Goal: Task Accomplishment & Management: Manage account settings

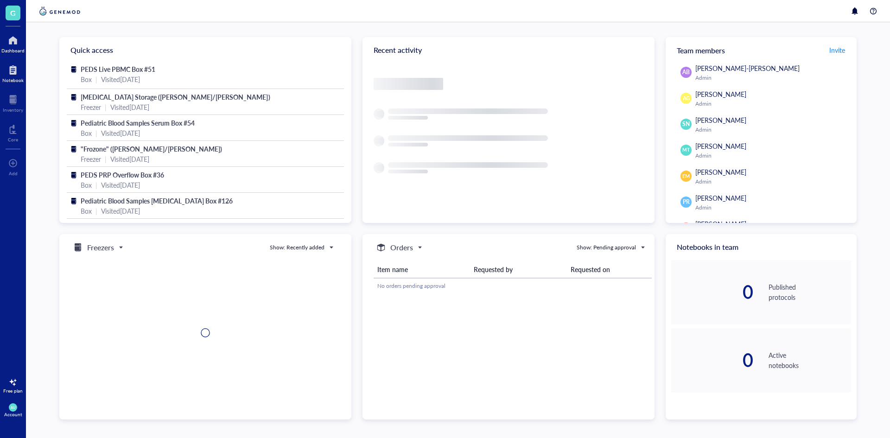
click at [12, 77] on div "Notebook" at bounding box center [12, 80] width 21 height 6
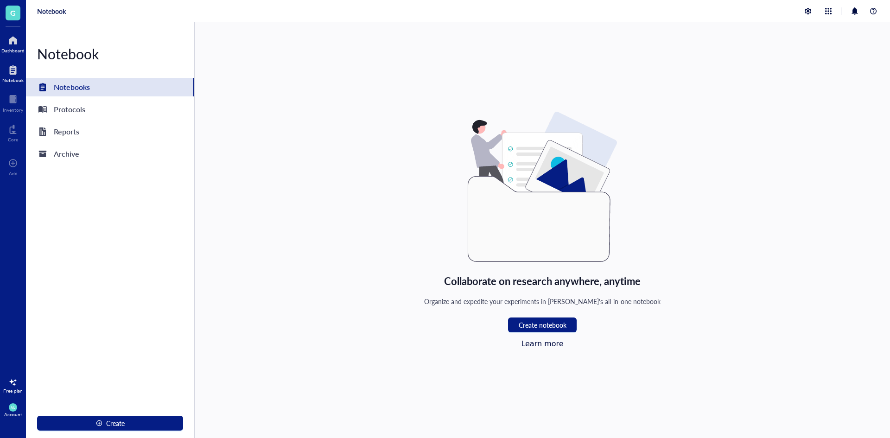
click at [7, 49] on div "Dashboard" at bounding box center [12, 51] width 23 height 6
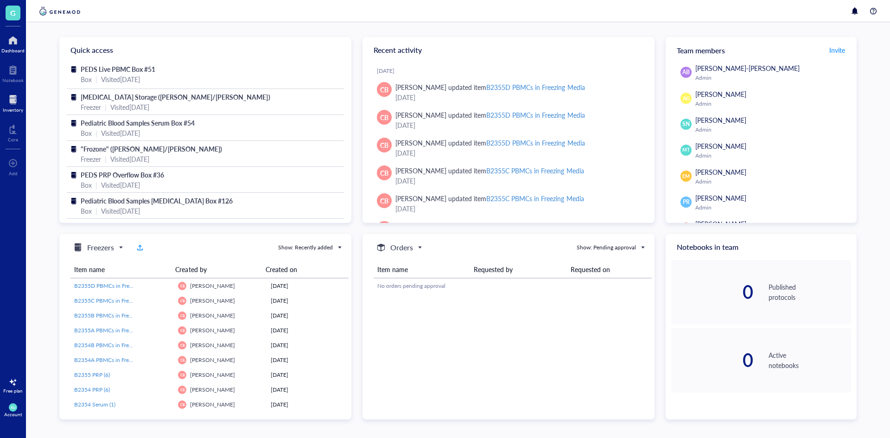
click at [15, 102] on div at bounding box center [13, 99] width 20 height 15
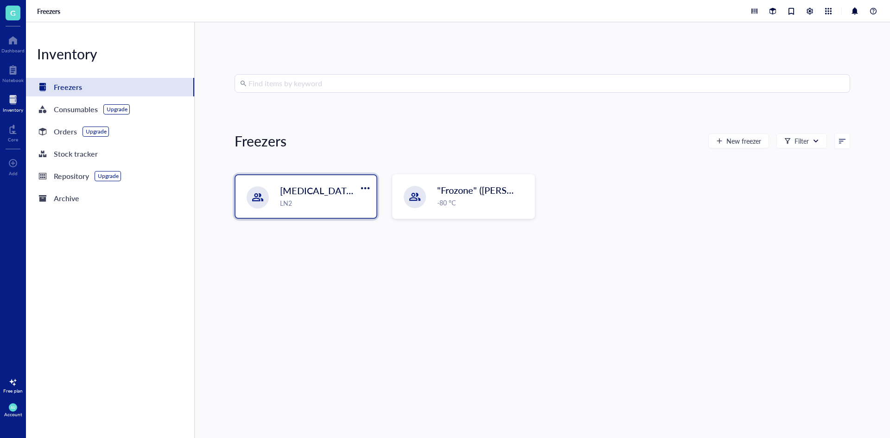
click at [318, 197] on div "[MEDICAL_DATA] Storage ([PERSON_NAME]/[PERSON_NAME]) LN2" at bounding box center [325, 196] width 91 height 24
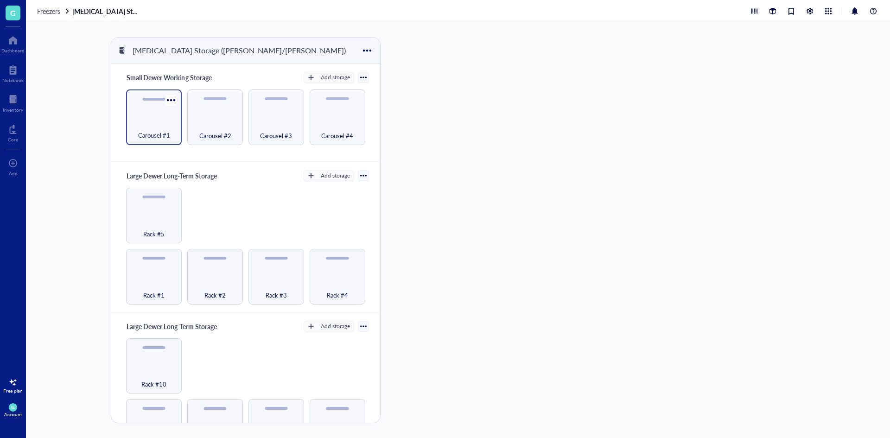
click at [128, 127] on div "Carousel #1" at bounding box center [154, 118] width 56 height 56
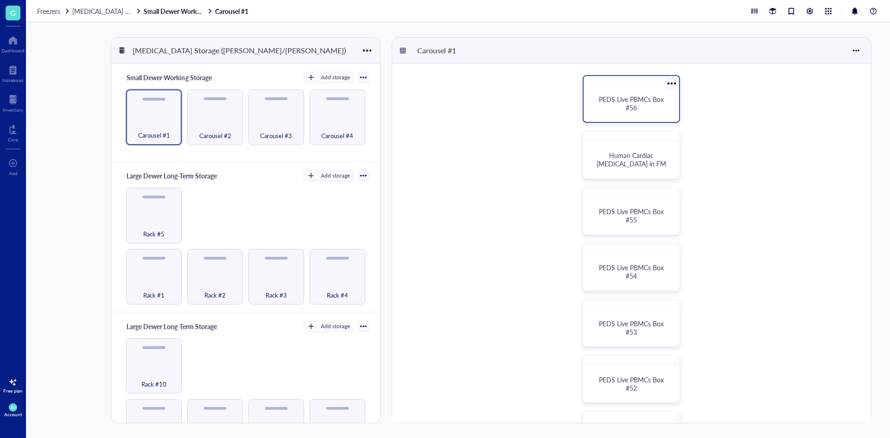
click at [642, 110] on div "PEDS Live PBMCs Box #56" at bounding box center [631, 103] width 73 height 17
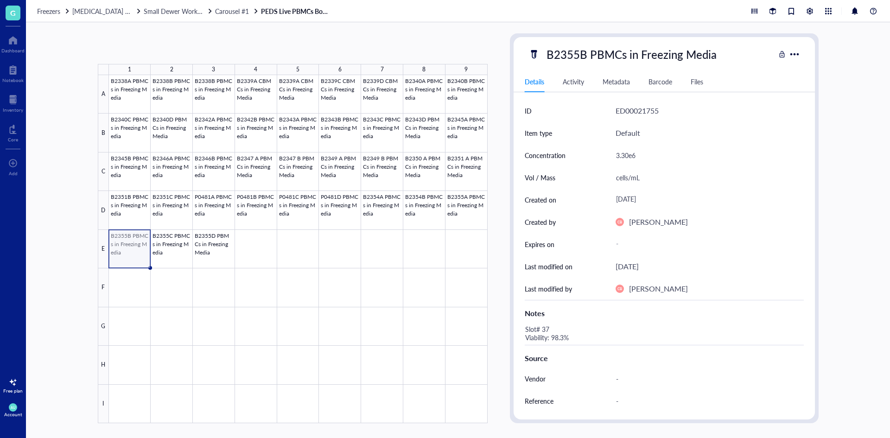
drag, startPoint x: 125, startPoint y: 249, endPoint x: 136, endPoint y: 241, distance: 13.8
click at [136, 241] on div at bounding box center [298, 249] width 379 height 348
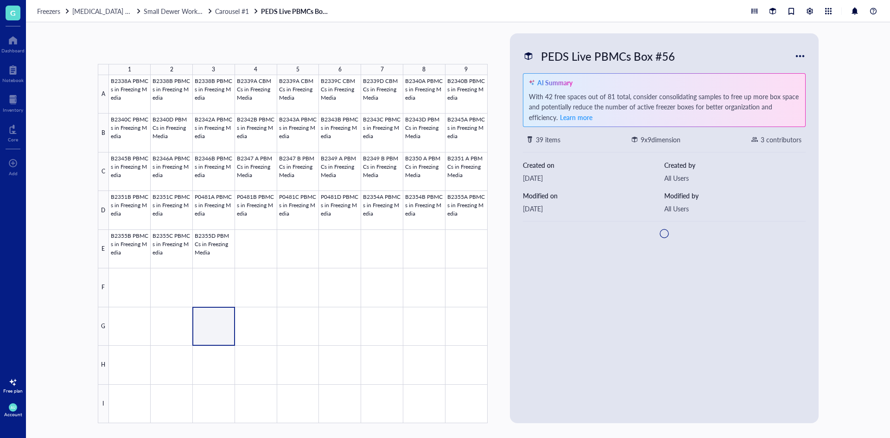
click at [221, 317] on div at bounding box center [298, 249] width 379 height 348
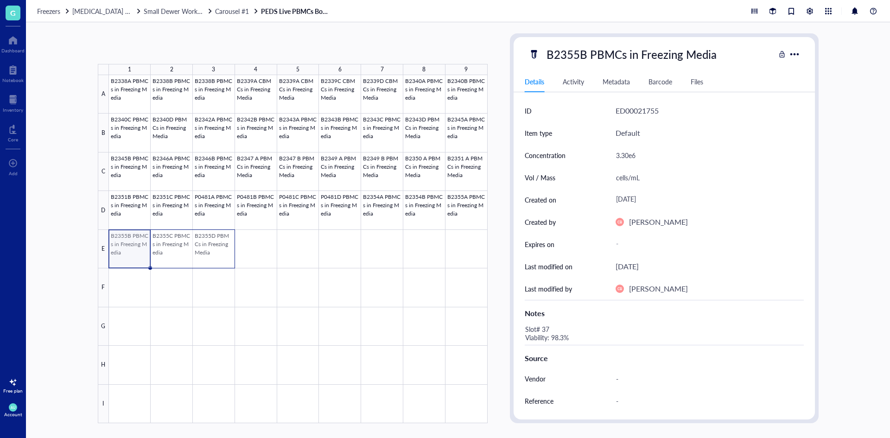
drag, startPoint x: 135, startPoint y: 253, endPoint x: 221, endPoint y: 256, distance: 85.9
click at [221, 256] on div at bounding box center [298, 249] width 379 height 348
click at [384, 253] on div at bounding box center [298, 249] width 379 height 348
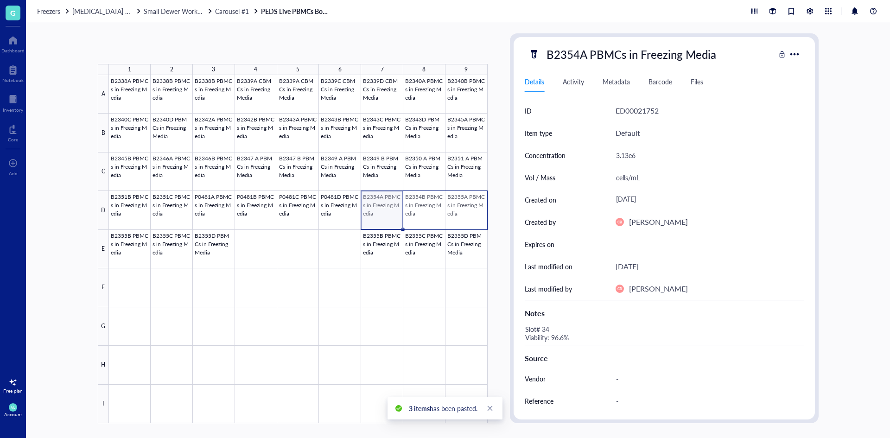
drag, startPoint x: 403, startPoint y: 210, endPoint x: 481, endPoint y: 217, distance: 78.7
click at [481, 217] on div at bounding box center [298, 249] width 379 height 348
click at [257, 245] on div at bounding box center [298, 249] width 379 height 348
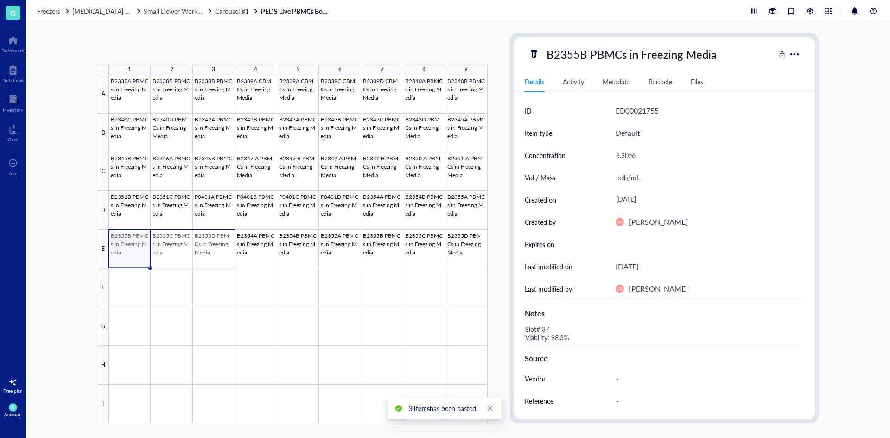
drag, startPoint x: 139, startPoint y: 252, endPoint x: 202, endPoint y: 252, distance: 62.6
click at [202, 252] on div at bounding box center [298, 249] width 379 height 348
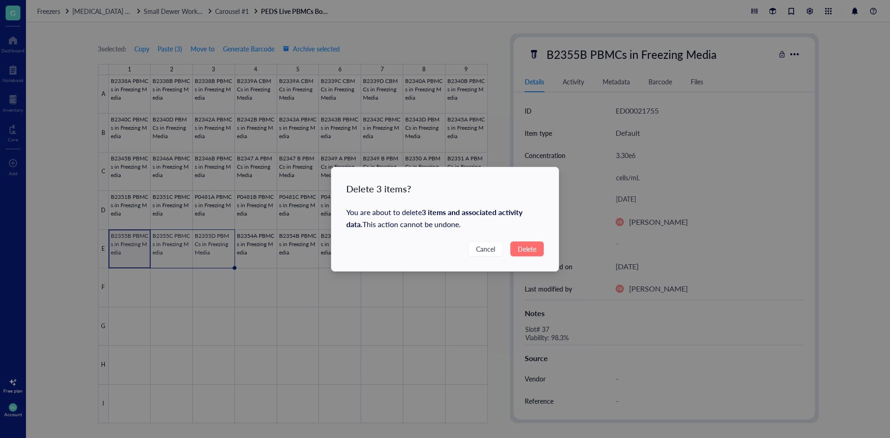
click at [519, 256] on button "Delete" at bounding box center [527, 249] width 33 height 15
click at [520, 246] on span "Delete" at bounding box center [527, 249] width 19 height 10
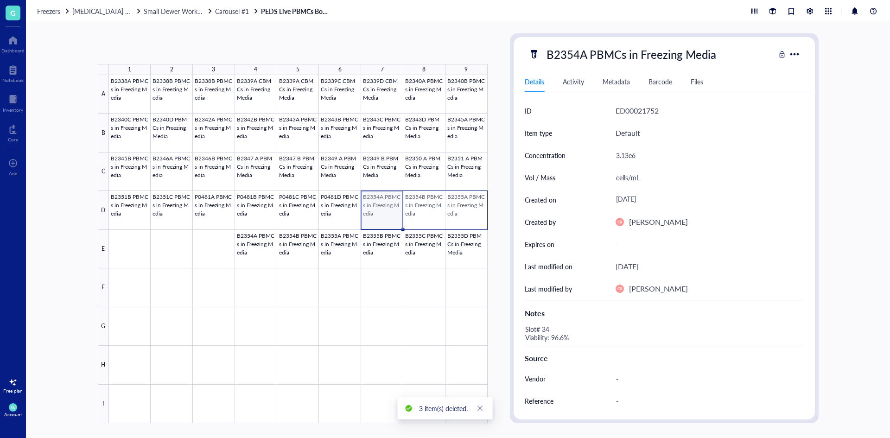
drag, startPoint x: 439, startPoint y: 211, endPoint x: 485, endPoint y: 206, distance: 45.7
click at [485, 206] on div at bounding box center [298, 249] width 379 height 348
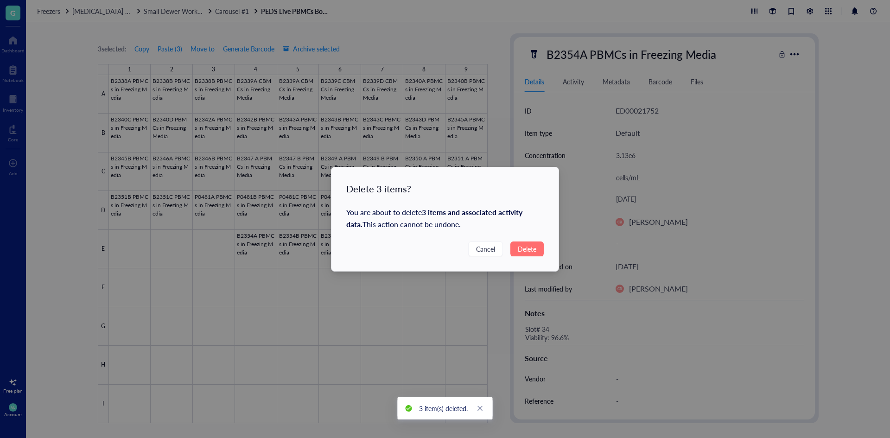
click at [520, 248] on span "Delete" at bounding box center [527, 249] width 19 height 10
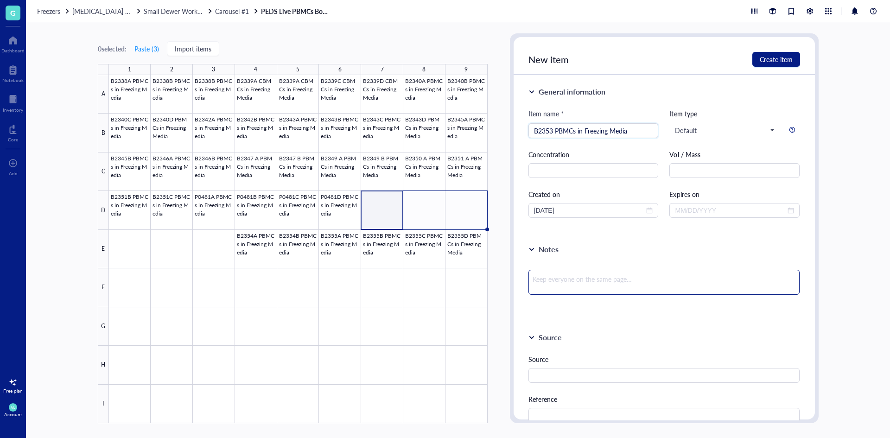
type input "B2353 PBMCs in Freezing Media"
click at [637, 272] on div "General information Item name * B2353 PBMCs in Freezing Media B2353 PBMCs in Fr…" at bounding box center [664, 248] width 301 height 346
click at [631, 275] on textarea at bounding box center [665, 282] width 272 height 25
click at [617, 177] on input "text" at bounding box center [594, 170] width 130 height 15
type input "1.73E6"
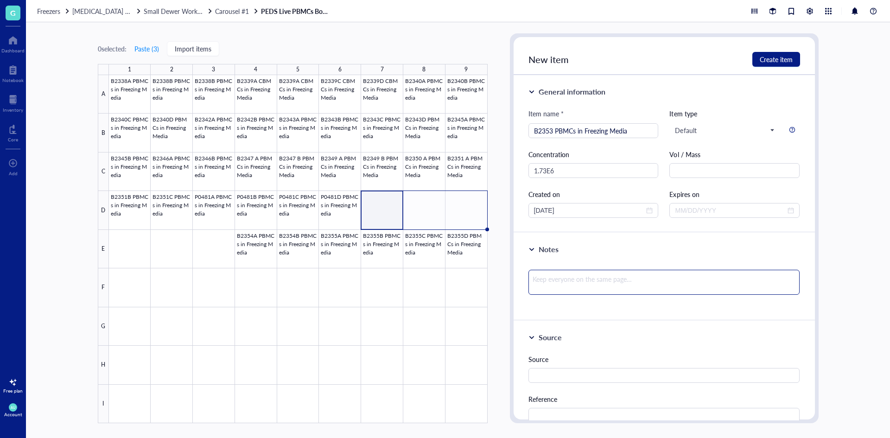
click at [635, 287] on textarea at bounding box center [665, 282] width 272 height 25
type textarea "9"
type textarea "98"
type textarea "98."
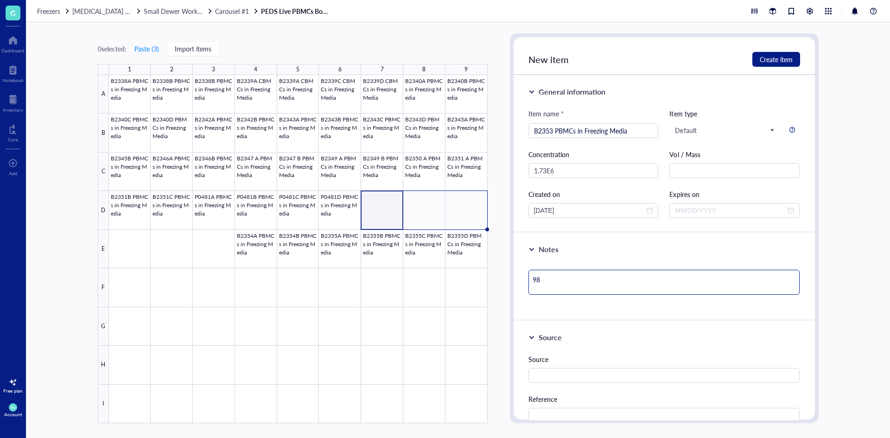
type textarea "98."
type textarea "98.0"
type textarea "98.0%"
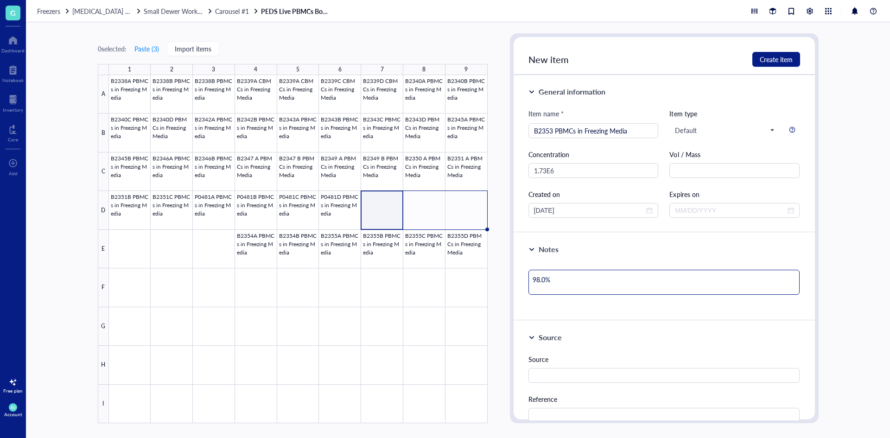
type textarea "98.0%"
click at [533, 277] on textarea "98.0%" at bounding box center [665, 282] width 272 height 25
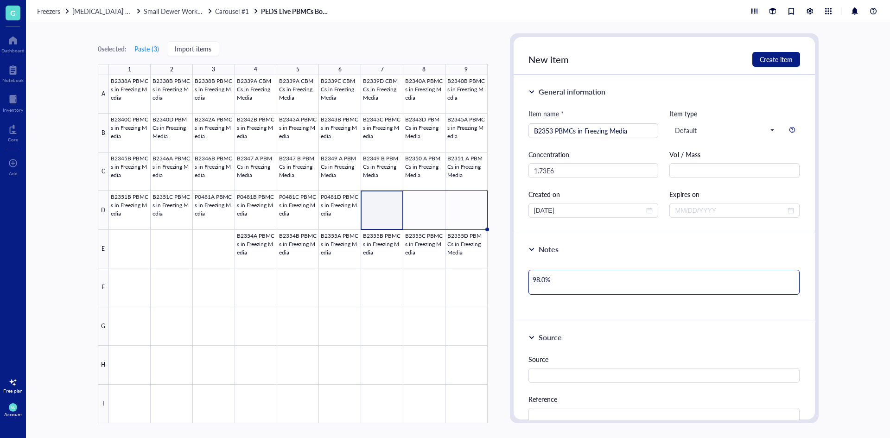
type textarea "v98.0%"
type textarea "va98.0%"
type textarea "vai98.0%"
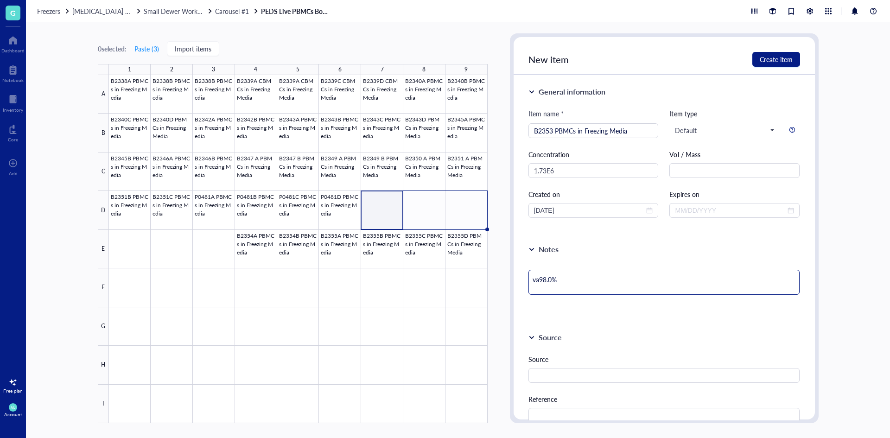
type textarea "vai98.0%"
type textarea "vaib98.0%"
type textarea "vaibi98.0%"
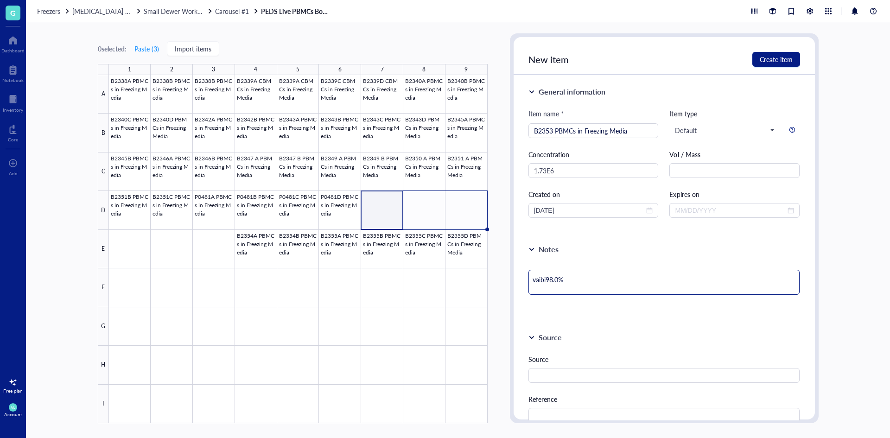
type textarea "vaibil98.0%"
type textarea "vaibili98.0%"
type textarea "vaibilit98.0%"
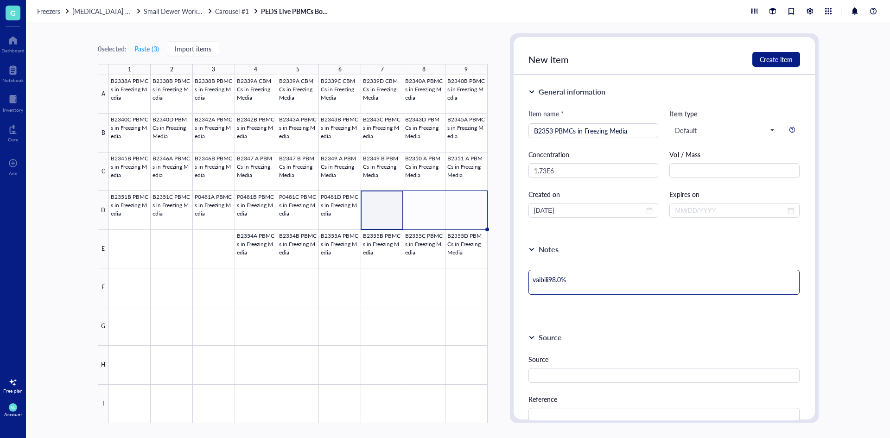
type textarea "vaibilit98.0%"
type textarea "vaibility98.0%"
type textarea "vaibility 98.0%"
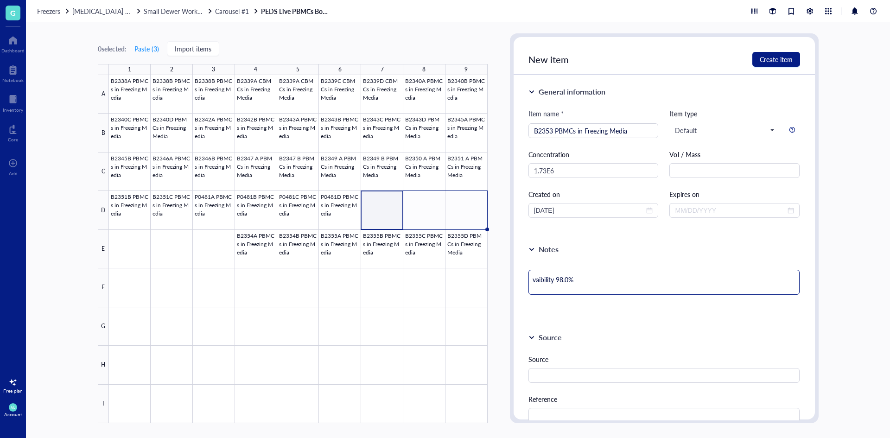
type textarea "vaibility98.0%"
type textarea "vaibilit98.0%"
type textarea "vaibili98.0%"
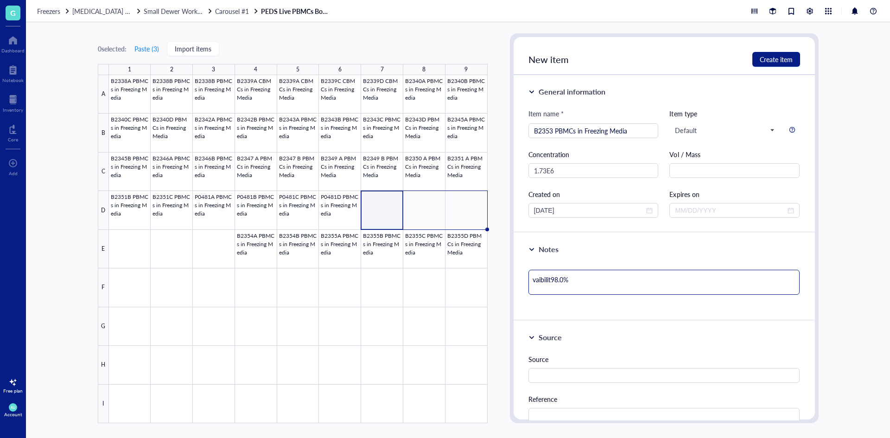
type textarea "vaibili98.0%"
type textarea "vaibil98.0%"
type textarea "vaibi98.0%"
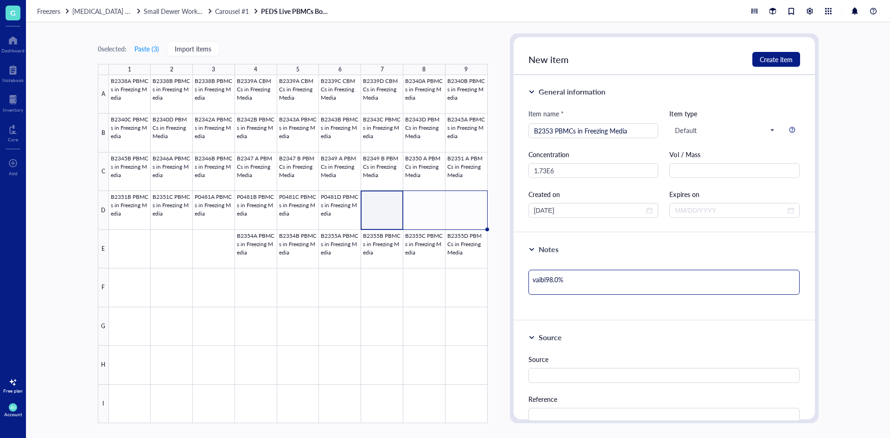
type textarea "vaib98.0%"
type textarea "vai98.0%"
type textarea "va98.0%"
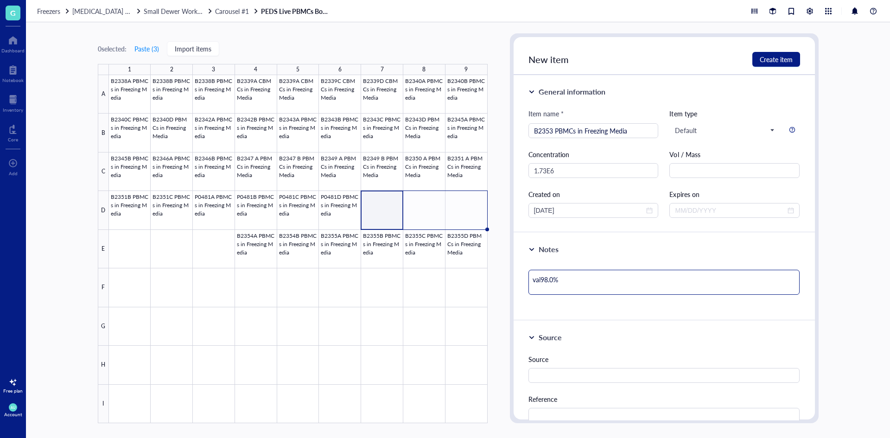
type textarea "va98.0%"
type textarea "v98.0%"
type textarea "98.0%"
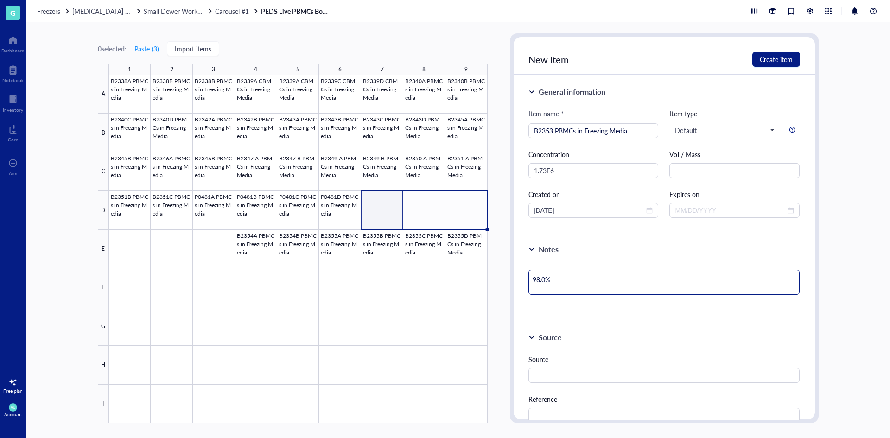
type textarea "V98.0%"
type textarea "Vi98.0%"
type textarea "Via98.0%"
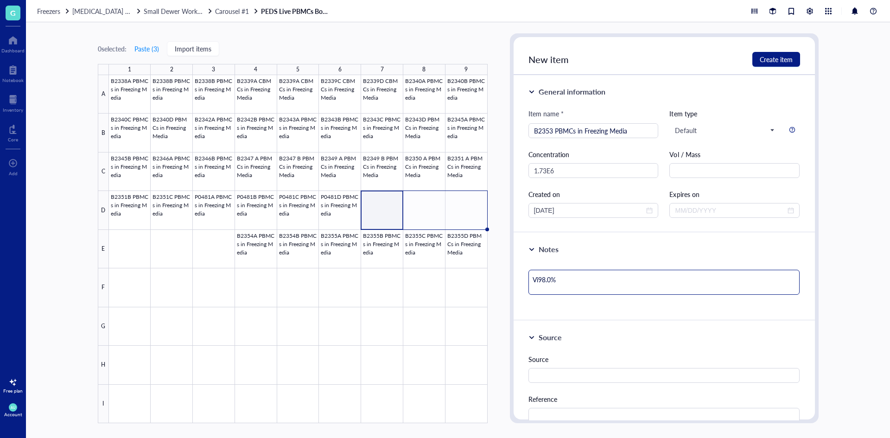
type textarea "Via98.0%"
type textarea "Viab98.0%"
type textarea "Viabi98.0%"
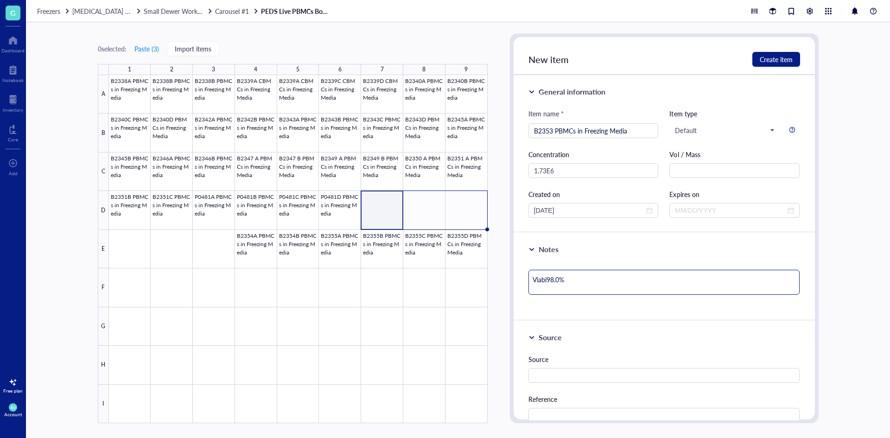
type textarea "Viabil98.0%"
type textarea "Viabili98.0%"
type textarea "Viabilit98.0%"
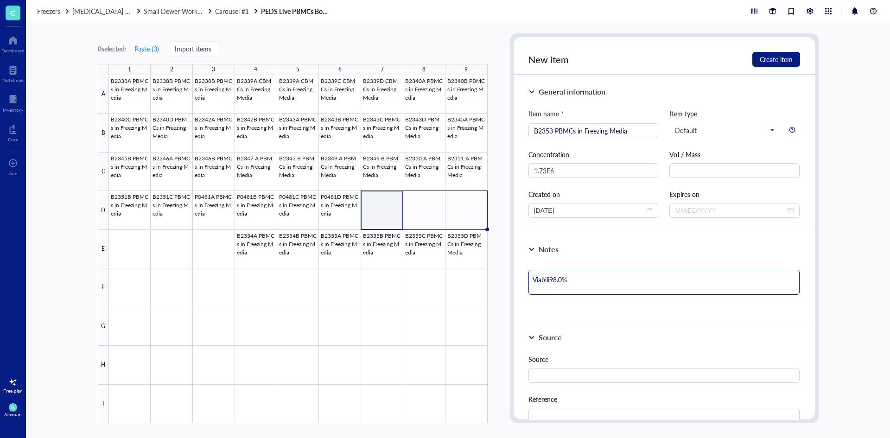
type textarea "Viabilit98.0%"
type textarea "Viability98.0%"
type textarea "Viability 98.0%"
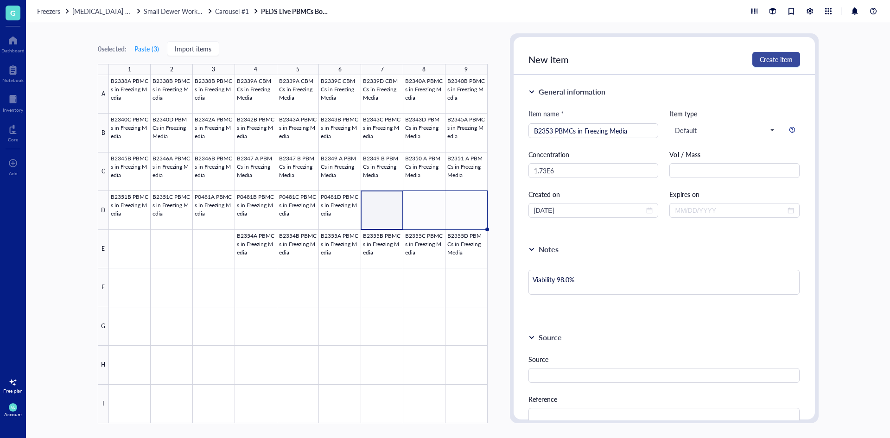
click at [789, 61] on span "Create item" at bounding box center [776, 59] width 33 height 7
type textarea "Keep everyone on the same page…"
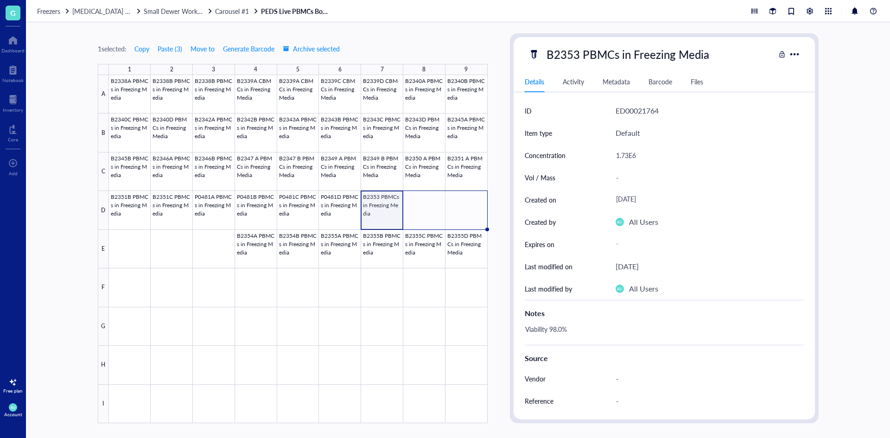
click at [391, 217] on div at bounding box center [298, 249] width 379 height 348
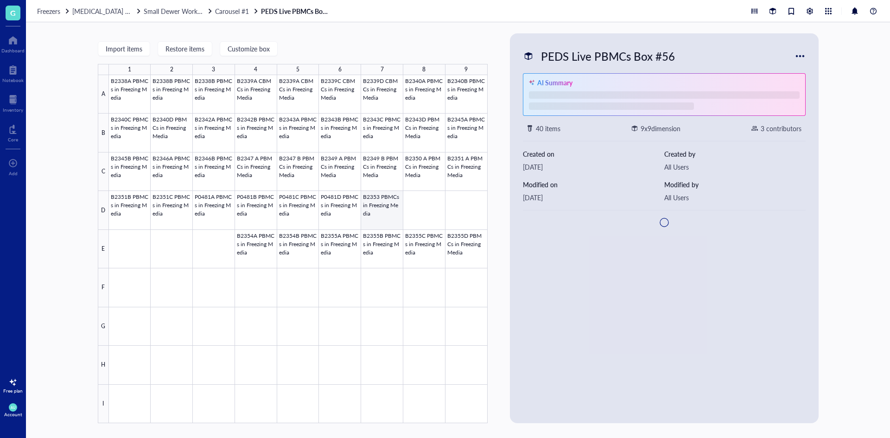
click at [388, 211] on div at bounding box center [298, 249] width 379 height 348
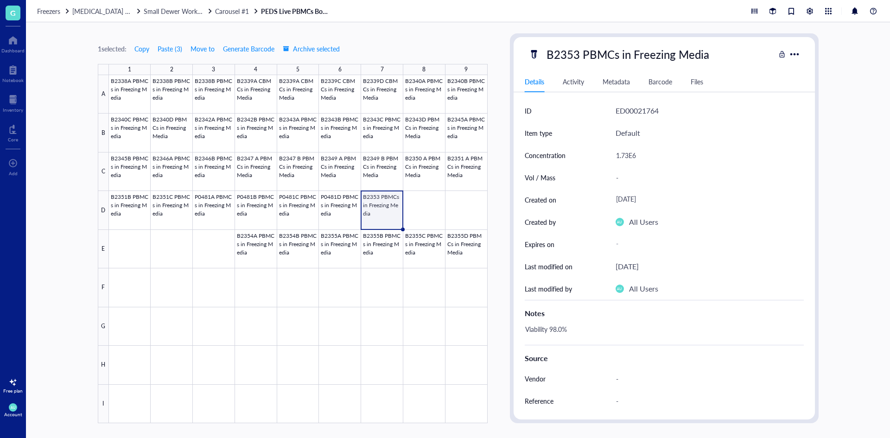
click at [573, 58] on div "B2353 PBMCs in Freezing Media" at bounding box center [628, 54] width 171 height 19
click at [577, 53] on input "B2353 PBMCs in Freezing Media" at bounding box center [643, 54] width 201 height 19
type input "B2353A PBMCs in Freezing Media"
click at [388, 299] on div at bounding box center [298, 249] width 379 height 348
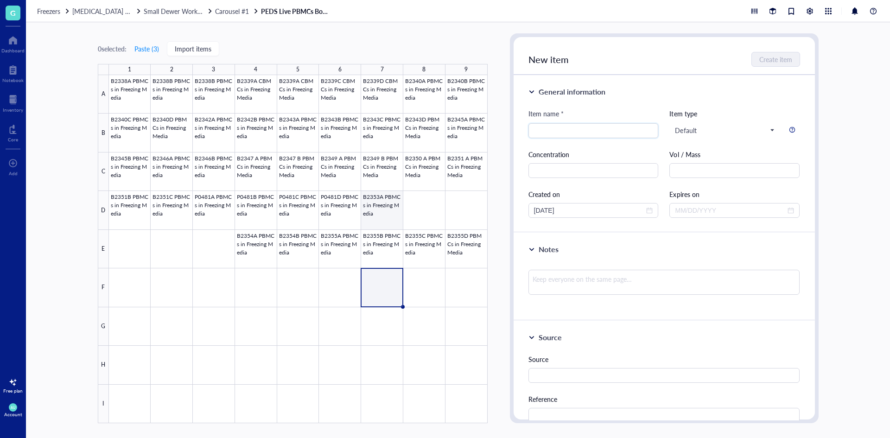
click at [392, 219] on div at bounding box center [298, 249] width 379 height 348
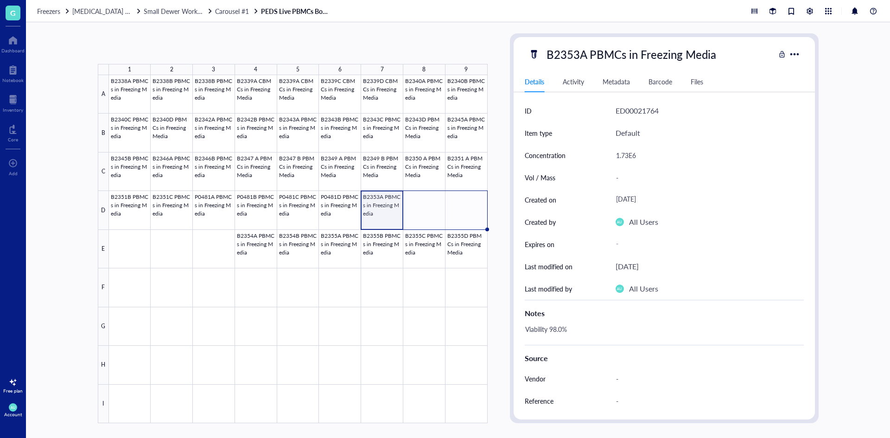
drag, startPoint x: 403, startPoint y: 229, endPoint x: 451, endPoint y: 225, distance: 47.9
click at [0, 0] on div "B2338A PBMCs in Freezing Media B2338B PBMCs in Freezing Media B2338B PBMCs in F…" at bounding box center [0, 0] width 0 height 0
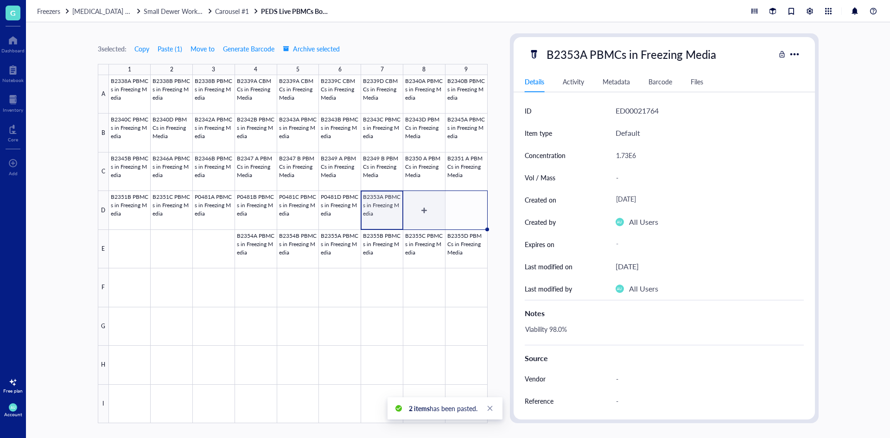
click at [430, 219] on div at bounding box center [298, 249] width 379 height 348
click at [585, 50] on div "B2353A PBMCs in Freezing Media" at bounding box center [632, 54] width 178 height 19
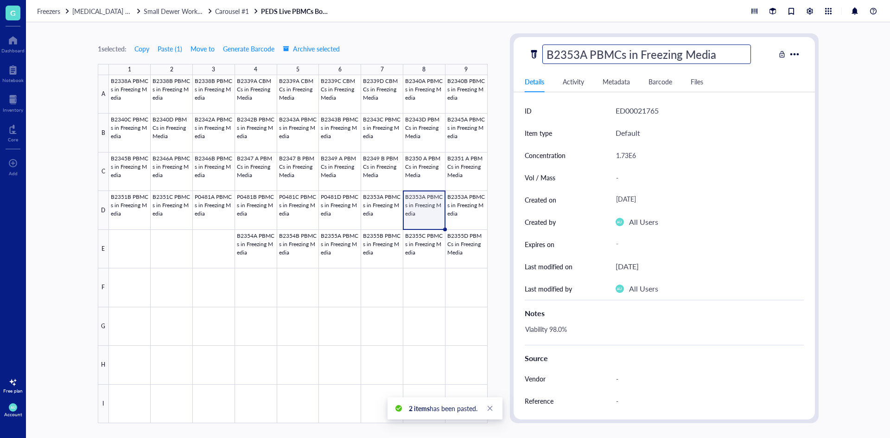
click at [585, 51] on input "B2353A PBMCs in Freezing Media" at bounding box center [647, 54] width 208 height 19
type input "B2353B PBMCs in Freezing Media"
click at [642, 147] on div "1.73E6" at bounding box center [706, 155] width 188 height 19
drag, startPoint x: 644, startPoint y: 159, endPoint x: 649, endPoint y: 172, distance: 14.4
click at [647, 167] on div "ID ED00021765 Item type Default Concentration 1.73E6 Vol / Mass - Created on [D…" at bounding box center [664, 200] width 279 height 200
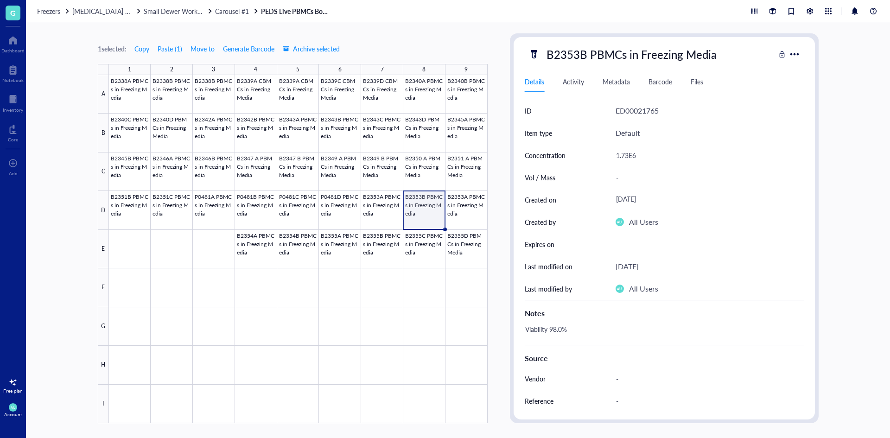
click at [634, 156] on div "1.73E6" at bounding box center [706, 155] width 188 height 19
click at [629, 154] on input "1.73E6" at bounding box center [706, 155] width 187 height 19
type input "1.87E6"
click at [576, 315] on div "Notes" at bounding box center [664, 313] width 279 height 11
click at [568, 332] on div "Viability 98.0%" at bounding box center [660, 334] width 279 height 22
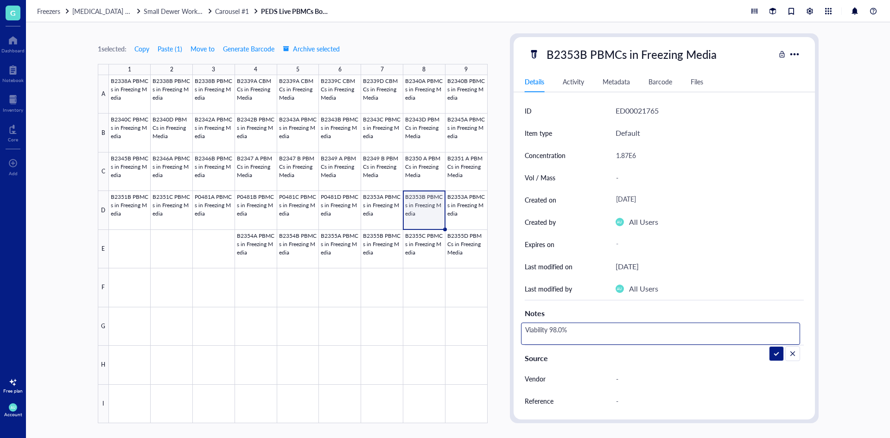
click at [557, 331] on textarea "Viability 98.0%" at bounding box center [576, 334] width 108 height 20
type textarea "Viability 98 .0%"
click at [473, 217] on div at bounding box center [298, 249] width 379 height 348
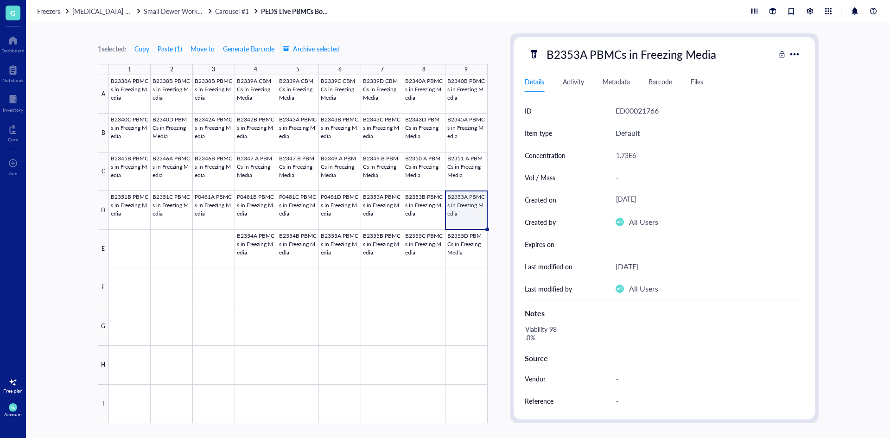
click at [572, 50] on div "B2353A PBMCs in Freezing Media" at bounding box center [632, 54] width 178 height 19
click at [386, 206] on div at bounding box center [298, 249] width 379 height 348
click at [583, 61] on div "B2353A PBMCs in Freezing Media" at bounding box center [632, 54] width 178 height 19
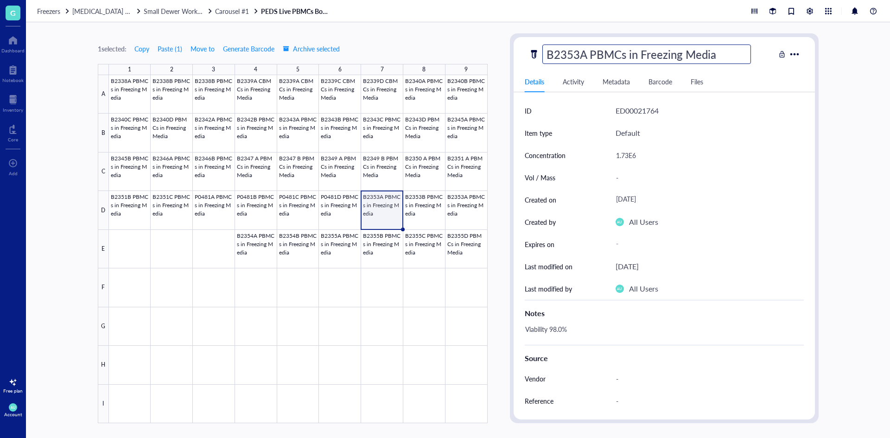
click at [579, 52] on input "B2353A PBMCs in Freezing Media" at bounding box center [647, 54] width 208 height 19
type input "B2352A PBMCs in Freezing Media"
click at [421, 205] on div at bounding box center [298, 249] width 379 height 348
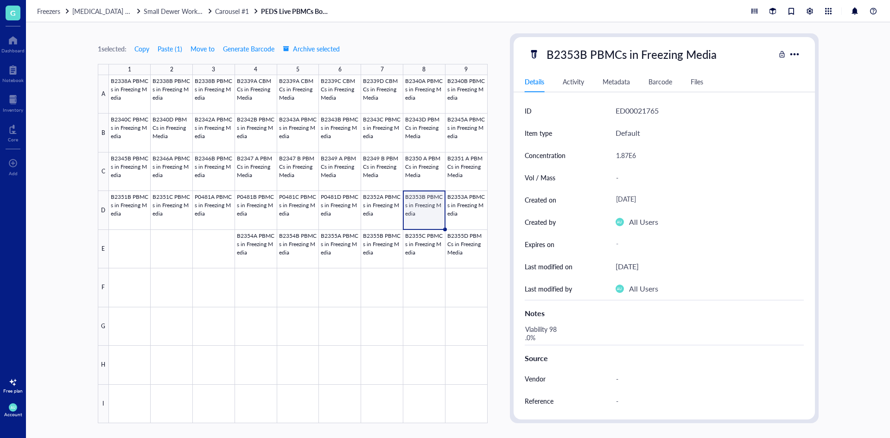
click at [582, 47] on div "B2353B PBMCs in Freezing Media" at bounding box center [632, 54] width 179 height 19
click at [580, 51] on input "B2353B PBMCs in Freezing Media" at bounding box center [647, 54] width 208 height 19
type input "B2352B PBMCs in Freezing Media"
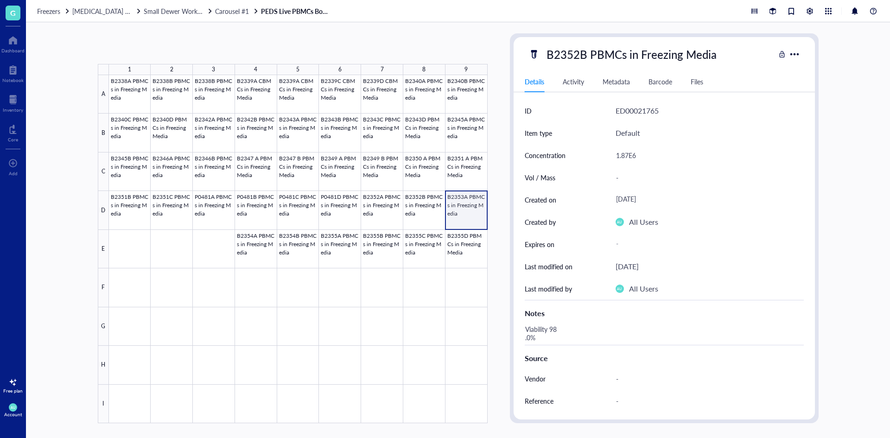
click at [475, 208] on div at bounding box center [298, 249] width 379 height 348
click at [125, 240] on div at bounding box center [298, 249] width 379 height 348
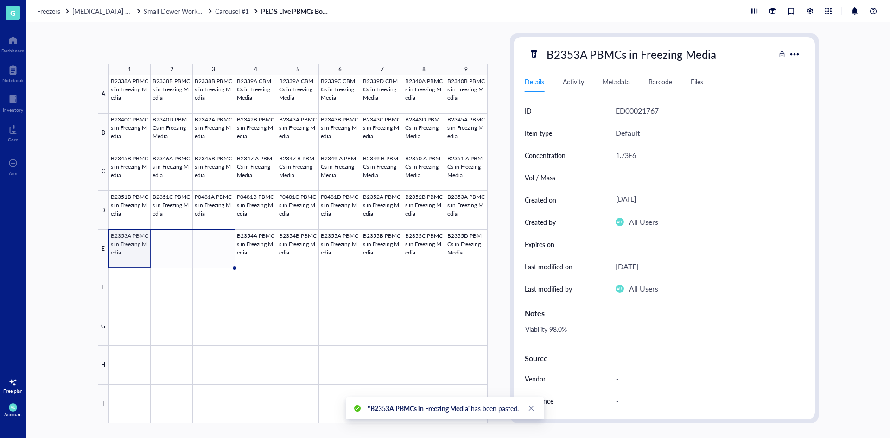
drag, startPoint x: 150, startPoint y: 267, endPoint x: 196, endPoint y: 266, distance: 46.4
click at [0, 0] on div "B2338A PBMCs in Freezing Media B2338B PBMCs in Freezing Media B2338B PBMCs in F…" at bounding box center [0, 0] width 0 height 0
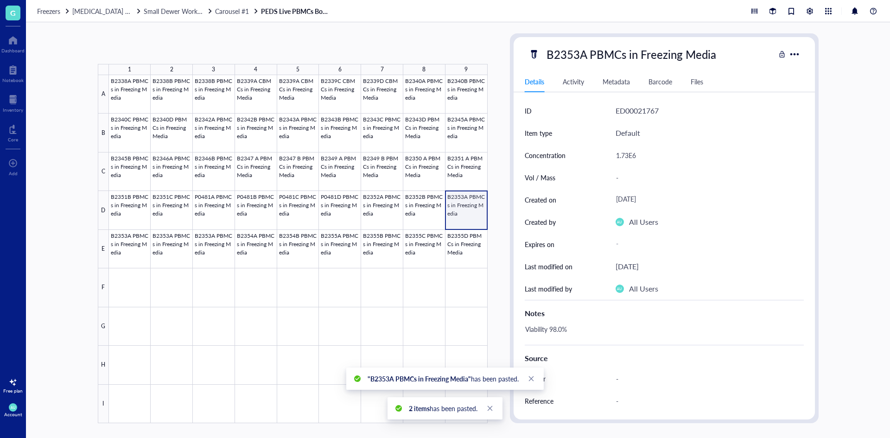
click at [475, 204] on div at bounding box center [298, 249] width 379 height 348
click at [135, 247] on div at bounding box center [298, 249] width 379 height 348
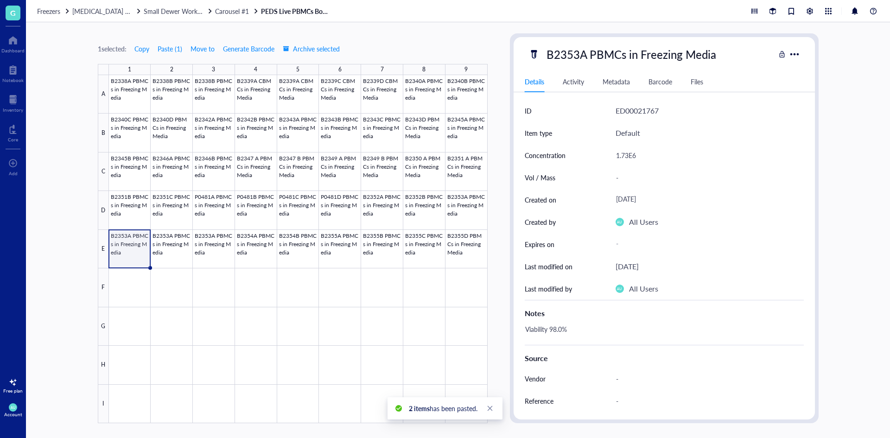
click at [597, 58] on div "B2353A PBMCs in Freezing Media" at bounding box center [632, 54] width 178 height 19
click at [588, 51] on input "B2353A PBMCs in Freezing Media" at bounding box center [647, 54] width 208 height 19
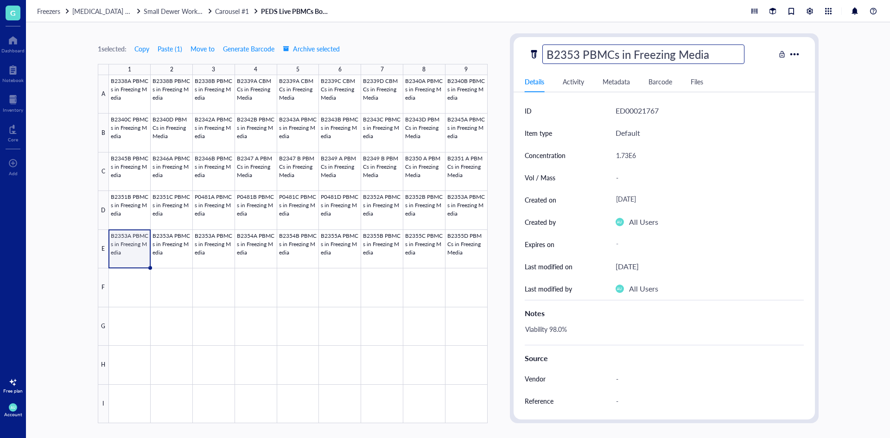
type input "B2353B PBMCs in Freezing Media"
click at [163, 237] on div at bounding box center [298, 249] width 379 height 348
click at [596, 47] on div "B2353B PBMCs in Freezing Media" at bounding box center [632, 54] width 179 height 19
click at [587, 53] on input "B2353B PBMCs in Freezing Media" at bounding box center [647, 54] width 208 height 19
type input "B2353C PBMCs in Freezing Media"
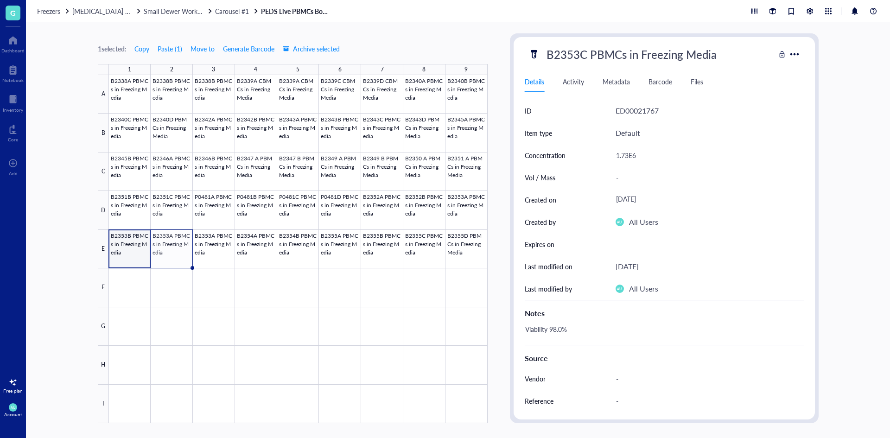
scroll to position [0, 0]
click at [207, 245] on div at bounding box center [298, 249] width 379 height 348
click at [275, 249] on div at bounding box center [298, 249] width 379 height 348
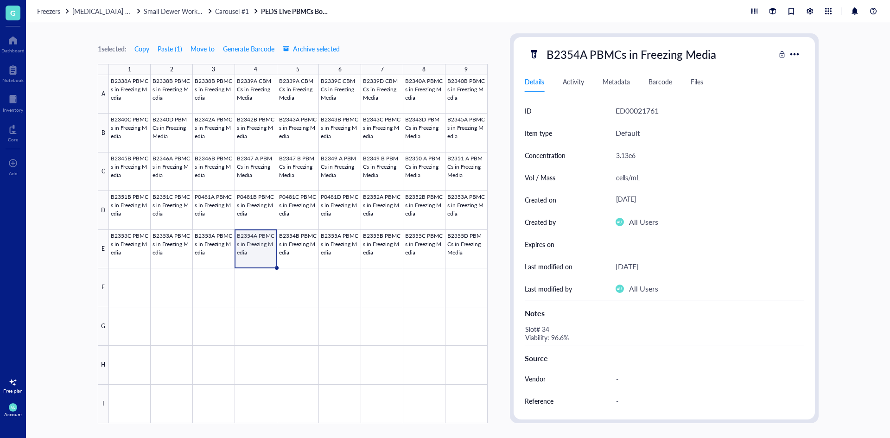
click at [578, 61] on div "B2354A PBMCs in Freezing Media" at bounding box center [632, 54] width 178 height 19
click at [586, 51] on input "B2354A PBMCs in Freezing Media" at bounding box center [647, 54] width 208 height 19
type input "B2354D PBMCs in Freezing Media"
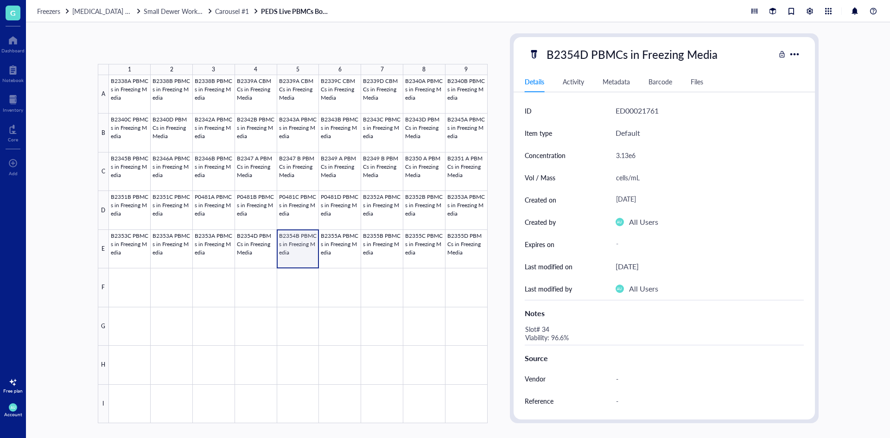
click at [307, 247] on div at bounding box center [298, 249] width 379 height 348
click at [262, 247] on div at bounding box center [298, 249] width 379 height 348
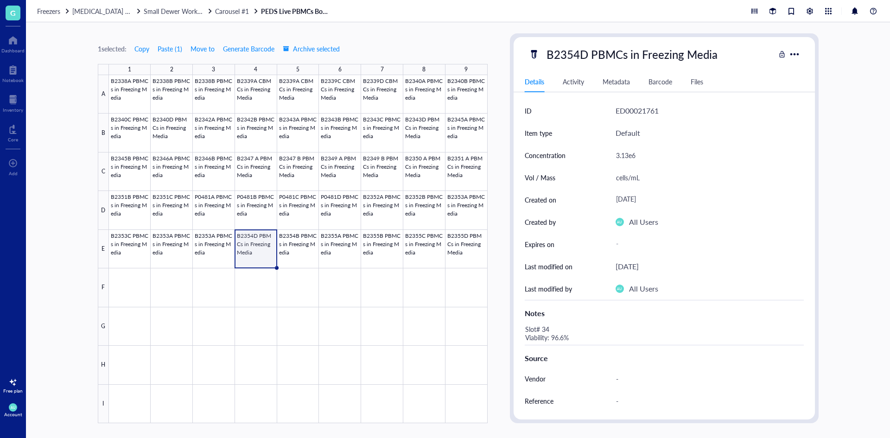
click at [570, 58] on div "B2354D PBMCs in Freezing Media" at bounding box center [632, 54] width 179 height 19
click at [586, 51] on input "B2354D PBMCs in Freezing Media" at bounding box center [647, 54] width 208 height 19
type input "B2354A PBMCs in Freezing Media"
click at [172, 245] on div at bounding box center [298, 249] width 379 height 348
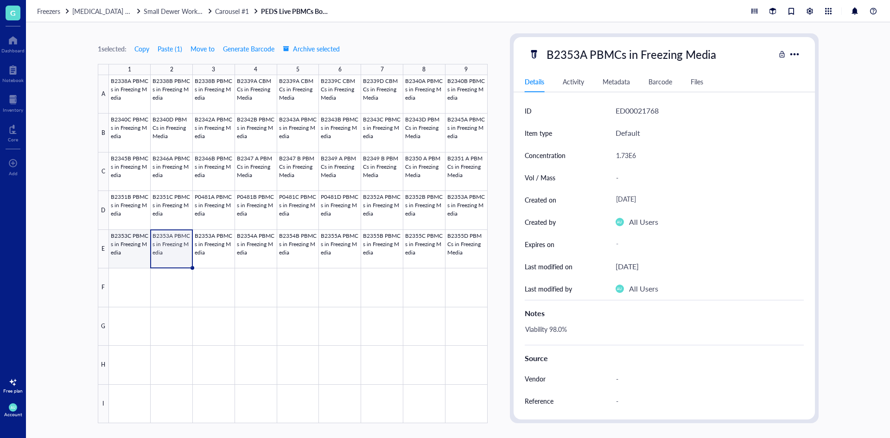
click at [142, 243] on div at bounding box center [298, 249] width 379 height 348
click at [603, 65] on div "B2353C PBMCs in Freezing Media Details Activity Metadata Barcode Files ID ED000…" at bounding box center [664, 228] width 301 height 383
click at [586, 45] on div "B2353C PBMCs in Freezing Media" at bounding box center [632, 54] width 179 height 19
click at [585, 55] on input "B2353C PBMCs in Freezing Media" at bounding box center [647, 54] width 208 height 19
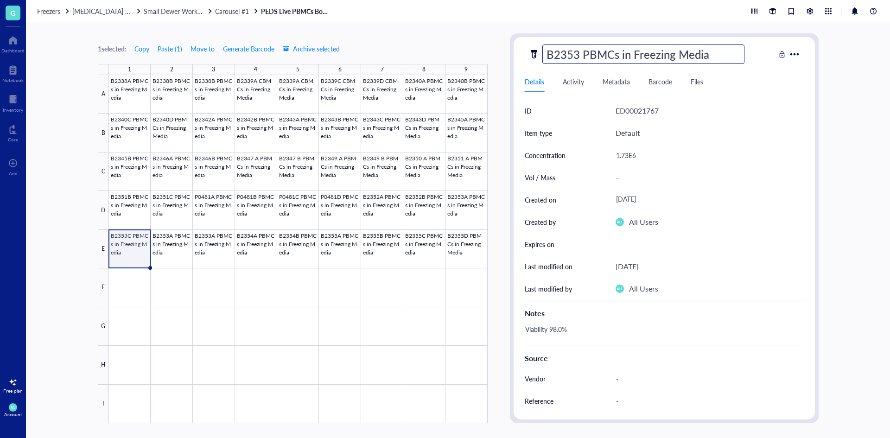
type input "B2353B PBMCs in Freezing Media"
click at [185, 243] on div at bounding box center [298, 249] width 379 height 348
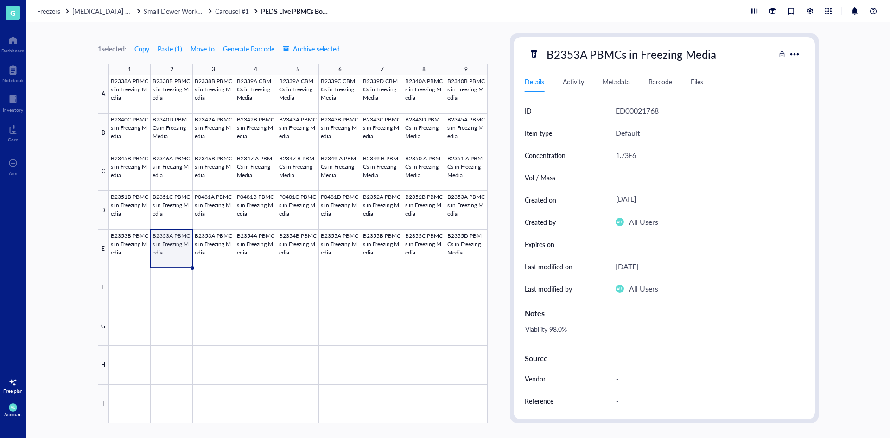
click at [603, 54] on div "B2353A PBMCs in Freezing Media" at bounding box center [632, 54] width 178 height 19
click at [585, 46] on input "B2353A PBMCs in Freezing Media" at bounding box center [647, 54] width 208 height 19
type input "B2353C PBMCs in Freezing Media"
drag, startPoint x: 191, startPoint y: 237, endPoint x: 200, endPoint y: 238, distance: 8.8
click at [194, 237] on div at bounding box center [298, 249] width 379 height 348
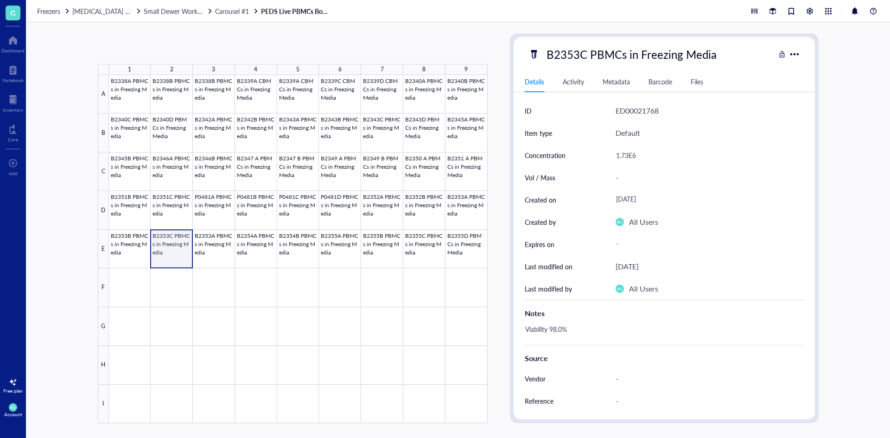
click at [205, 236] on div at bounding box center [298, 249] width 379 height 348
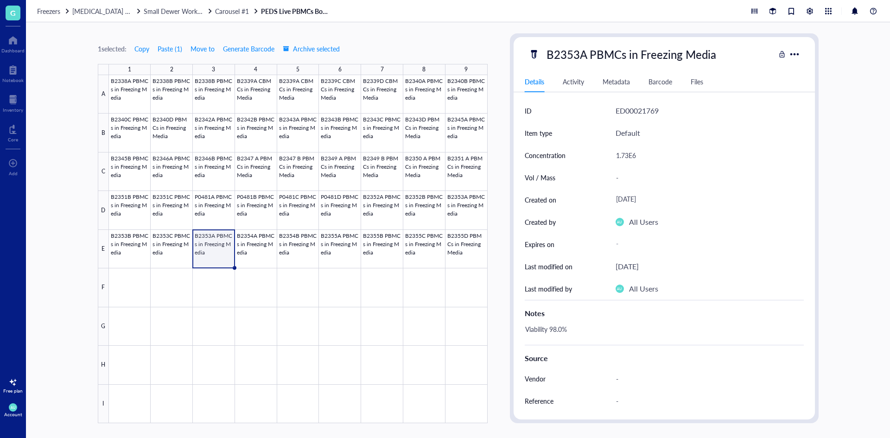
click at [560, 63] on div "B2353A PBMCs in Freezing Media" at bounding box center [632, 54] width 178 height 19
click at [588, 54] on input "B2353A PBMCs in Freezing Media" at bounding box center [647, 54] width 208 height 19
type input "B2353D PBMCs in Freezing Media"
click at [466, 209] on div at bounding box center [298, 249] width 379 height 348
click at [632, 145] on div "1.73E6" at bounding box center [710, 155] width 188 height 22
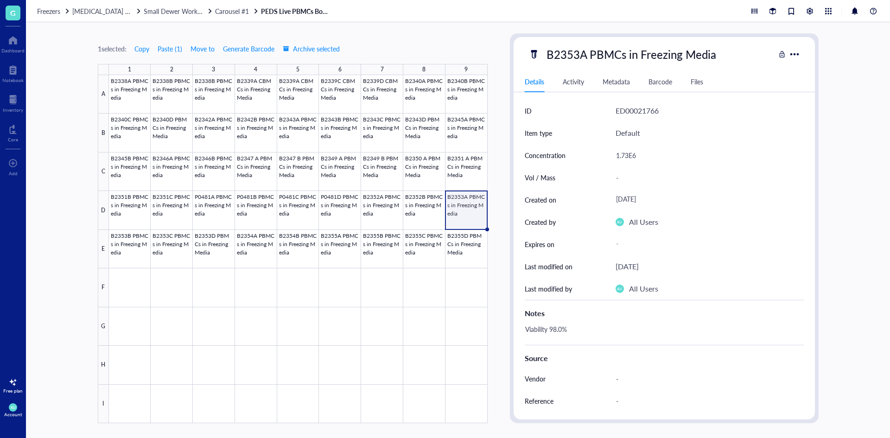
click at [636, 157] on div "1.73E6" at bounding box center [706, 155] width 188 height 19
click at [630, 154] on input "1.73E6" at bounding box center [706, 155] width 187 height 19
click at [622, 156] on input "13.27E6" at bounding box center [706, 155] width 187 height 19
type input "3.27E6"
click at [566, 327] on div "Viability 98.0%" at bounding box center [660, 334] width 279 height 22
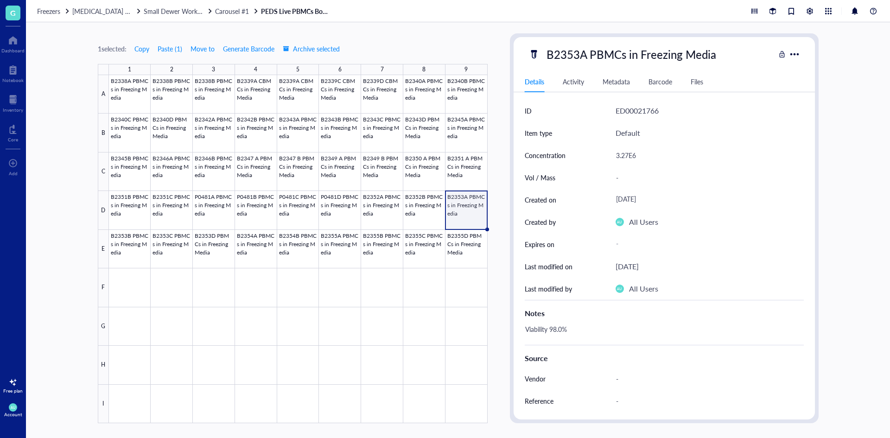
click at [567, 328] on div "Viability 98.0%" at bounding box center [660, 334] width 279 height 22
click at [564, 329] on textarea "Viability 98.0%" at bounding box center [576, 334] width 108 height 20
type textarea "Viability 99.8%"
click at [141, 247] on div at bounding box center [298, 249] width 379 height 348
click at [649, 144] on div "Default" at bounding box center [710, 133] width 188 height 22
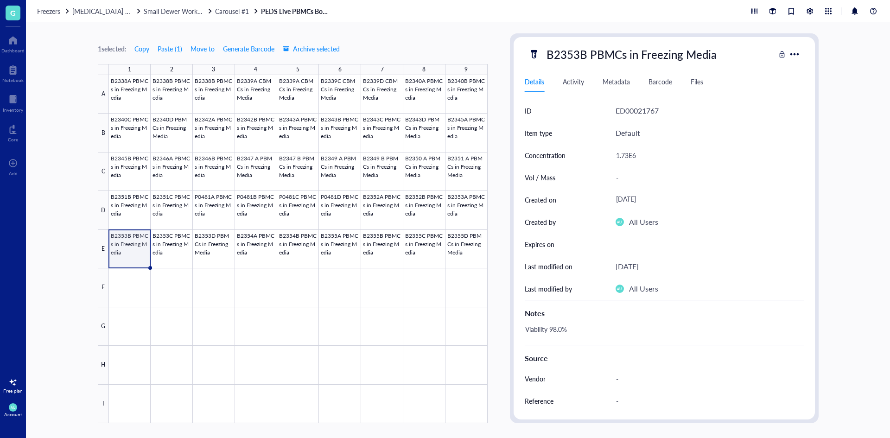
click at [642, 153] on div "1.73E6" at bounding box center [706, 155] width 188 height 19
drag, startPoint x: 627, startPoint y: 156, endPoint x: 608, endPoint y: 155, distance: 19.0
click at [608, 155] on div "Concentration 1.73E6" at bounding box center [664, 155] width 279 height 22
type input "4.09E6"
click at [561, 327] on div "Viability 98.0%" at bounding box center [660, 334] width 279 height 22
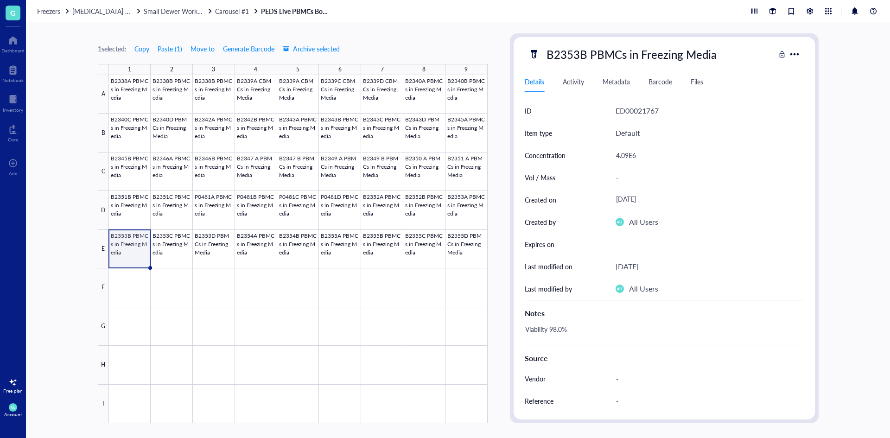
click at [560, 327] on div "Viability 98.0%" at bounding box center [660, 334] width 279 height 22
click at [562, 328] on textarea "Viability 98.0%" at bounding box center [576, 334] width 108 height 20
type textarea "Viability 93.9%"
click at [166, 234] on div at bounding box center [298, 249] width 379 height 348
click at [628, 160] on div "1.73E6" at bounding box center [706, 155] width 188 height 19
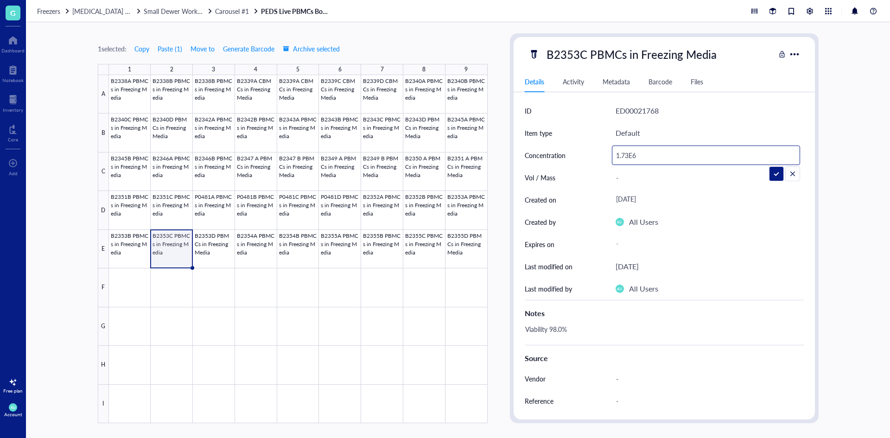
click at [629, 153] on input "1.73E6" at bounding box center [706, 155] width 187 height 19
type input "3.23E6"
click at [596, 331] on div "Viability 98.0%" at bounding box center [660, 334] width 279 height 22
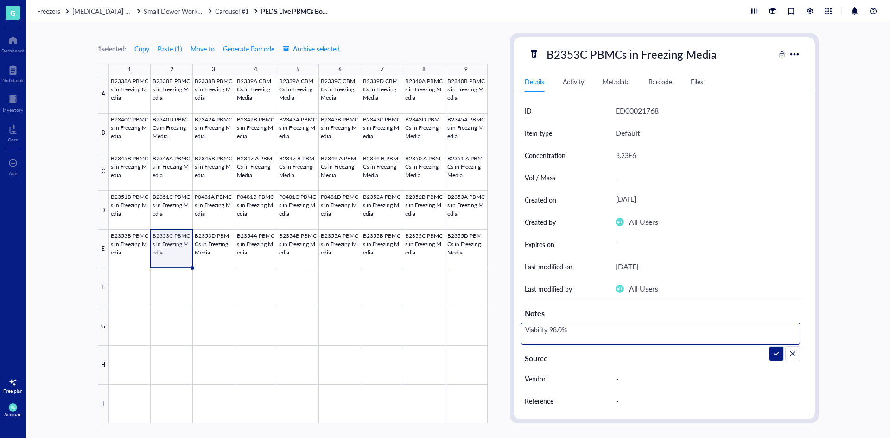
click at [554, 324] on textarea "Viability 98.0%" at bounding box center [576, 334] width 108 height 20
click at [557, 332] on textarea "Viability 98.0%" at bounding box center [576, 334] width 108 height 20
type textarea "Viability 99.8%"
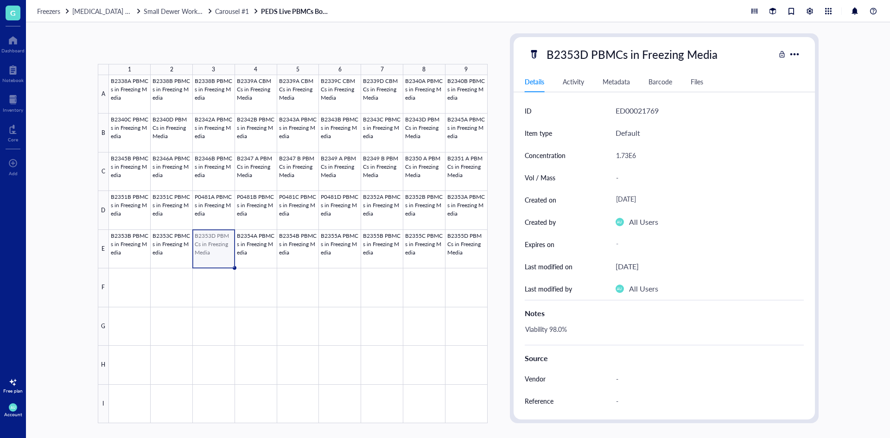
click at [224, 257] on div at bounding box center [298, 249] width 379 height 348
click at [619, 160] on div "1.73E6" at bounding box center [706, 155] width 188 height 19
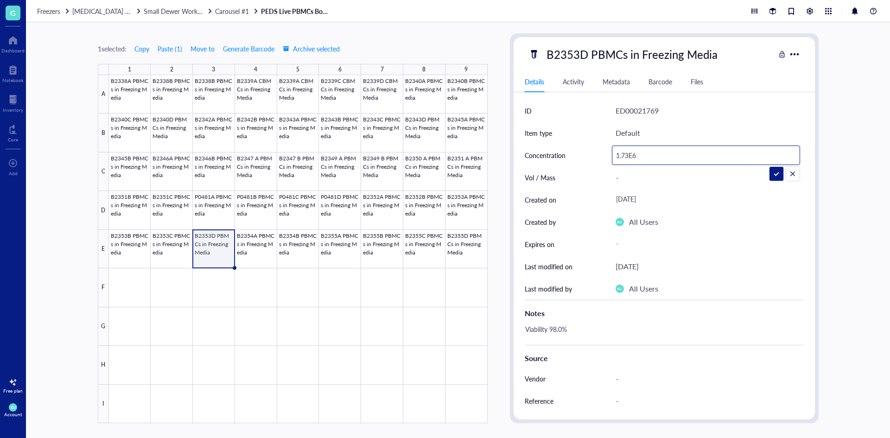
click at [628, 155] on input "1.73E6" at bounding box center [706, 155] width 187 height 19
type input "2.97E6"
click at [560, 333] on div "Viability 98.0%" at bounding box center [660, 334] width 279 height 22
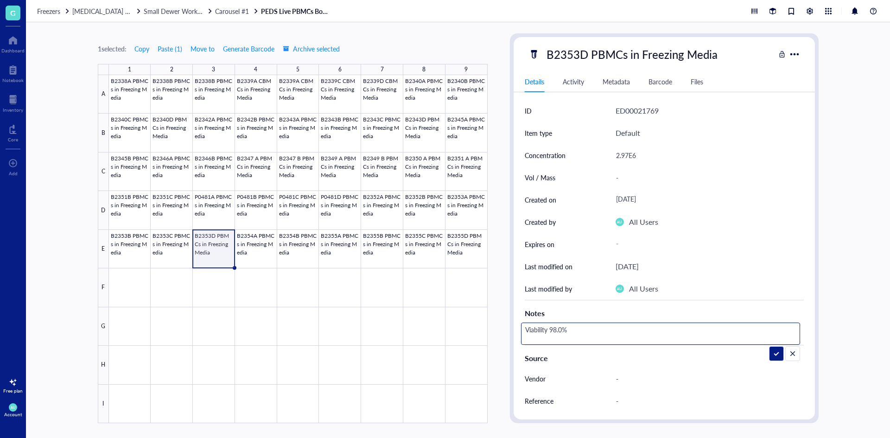
click at [562, 328] on textarea "Viability 98.0%" at bounding box center [576, 334] width 108 height 20
type textarea "Viability 99.8%"
click at [467, 215] on div at bounding box center [298, 249] width 379 height 348
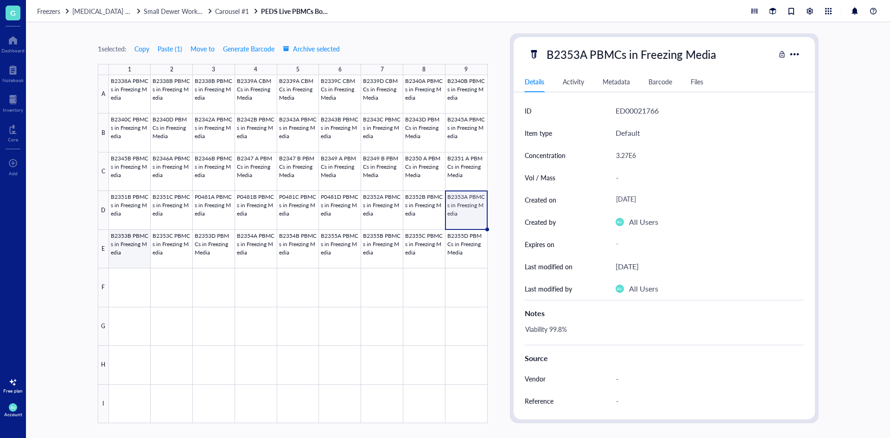
drag, startPoint x: 144, startPoint y: 240, endPoint x: 155, endPoint y: 242, distance: 11.3
click at [145, 239] on div at bounding box center [298, 249] width 379 height 348
click at [164, 242] on div at bounding box center [298, 249] width 379 height 348
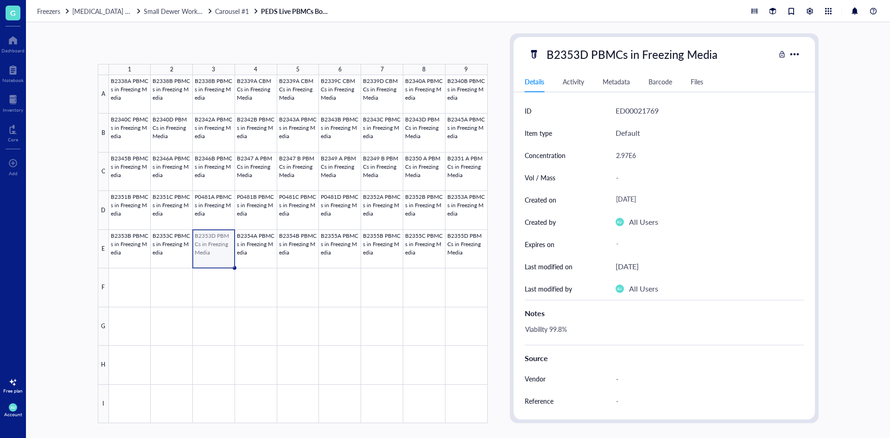
click at [212, 238] on div at bounding box center [298, 249] width 379 height 348
